Goal: Information Seeking & Learning: Learn about a topic

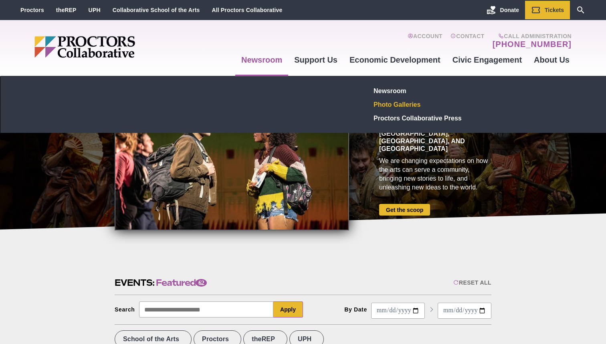
click at [402, 105] on link "Photo Galleries" at bounding box center [429, 104] width 117 height 14
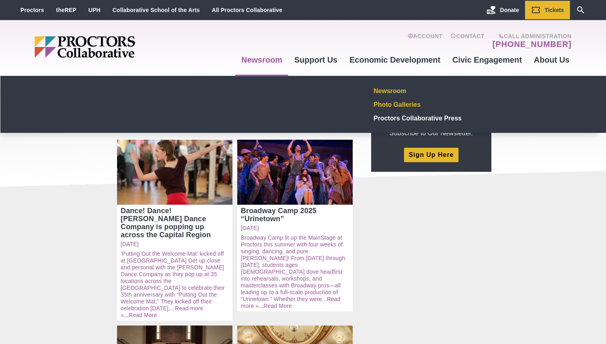
click at [393, 89] on link "Newsroom" at bounding box center [429, 91] width 117 height 14
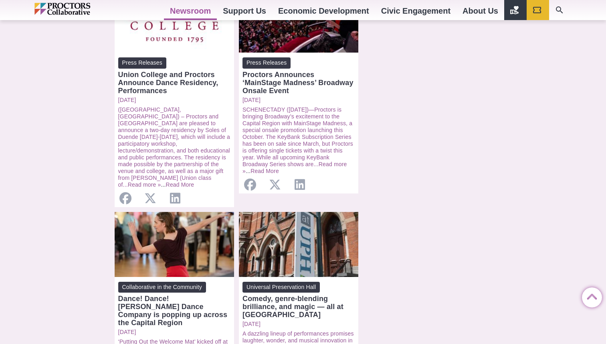
scroll to position [453, 0]
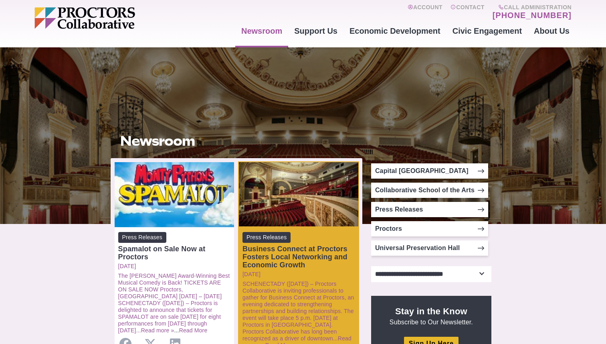
scroll to position [30, 0]
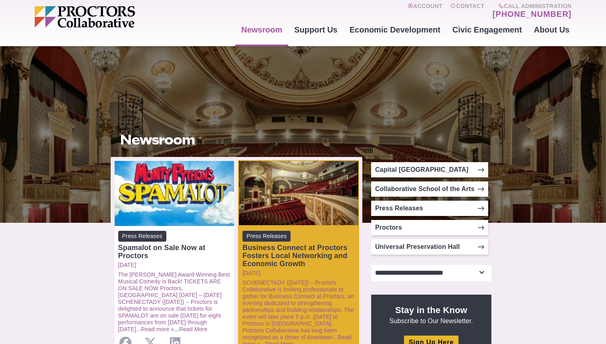
click at [300, 261] on div "Business Connect at Proctors Fosters Local Networking and Economic Growth" at bounding box center [299, 255] width 112 height 24
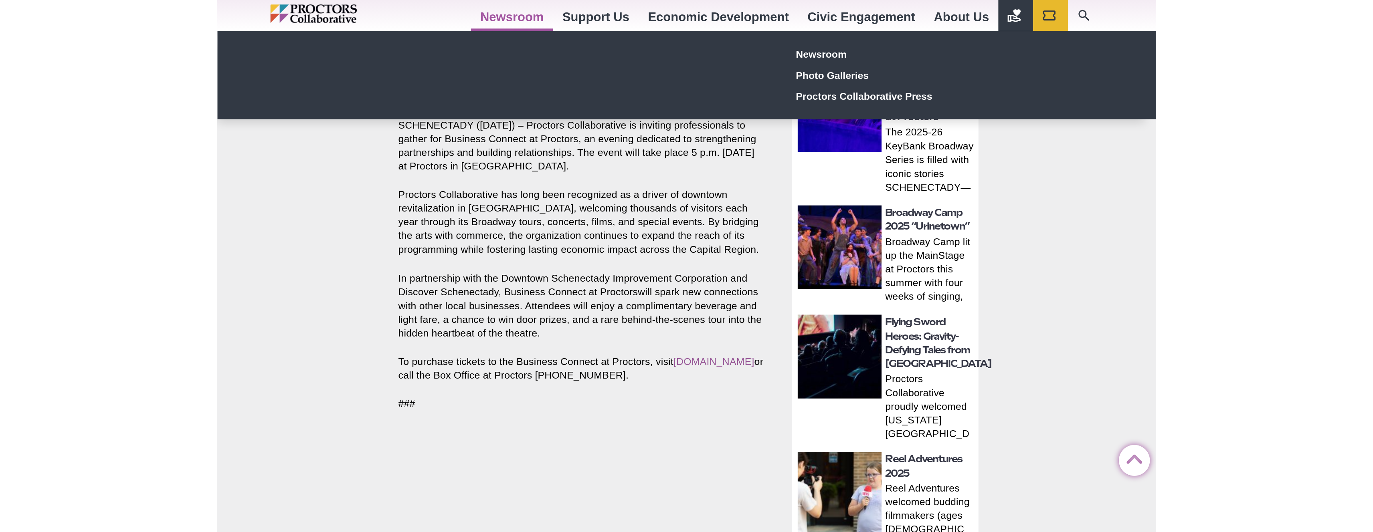
scroll to position [270, 0]
